Goal: Find specific page/section: Find specific page/section

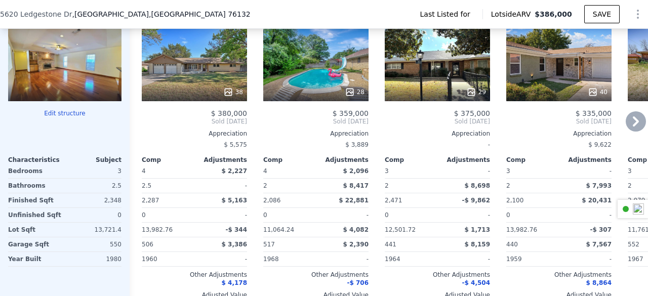
scroll to position [815, 0]
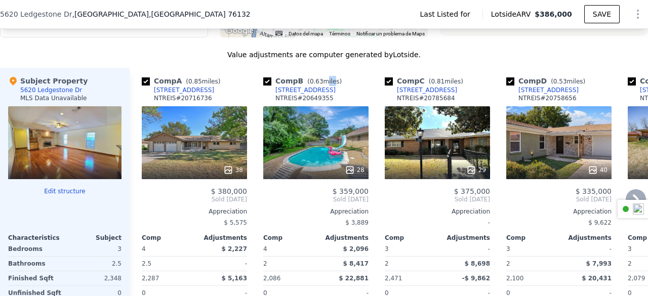
drag, startPoint x: 329, startPoint y: 92, endPoint x: 322, endPoint y: 90, distance: 6.9
click at [322, 90] on div "Comp B ( 0.63 miles) [STREET_ADDRESS] 20649355" at bounding box center [315, 91] width 105 height 30
click at [270, 94] on link "[STREET_ADDRESS]" at bounding box center [299, 90] width 72 height 8
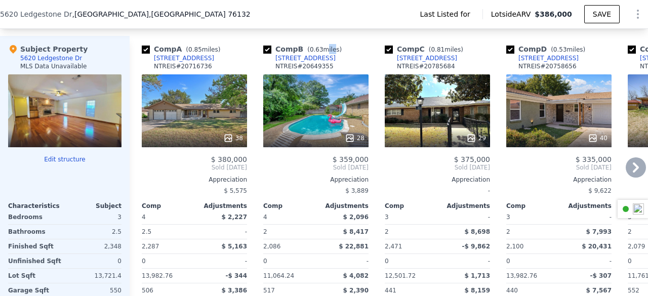
scroll to position [847, 0]
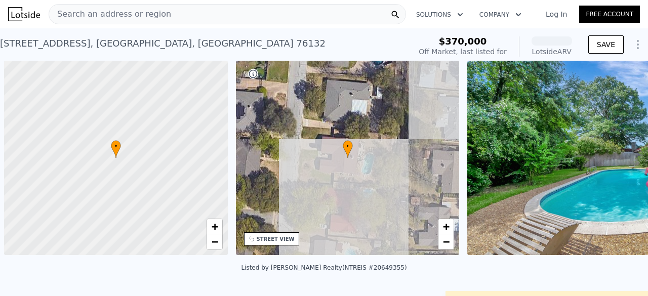
scroll to position [0, 4]
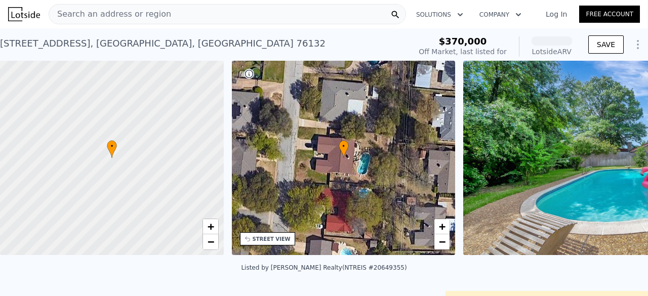
click at [19, 45] on div "5209 Westhaven Dr , Fort Worth , TX 76132" at bounding box center [162, 43] width 325 height 14
